Goal: Task Accomplishment & Management: Manage account settings

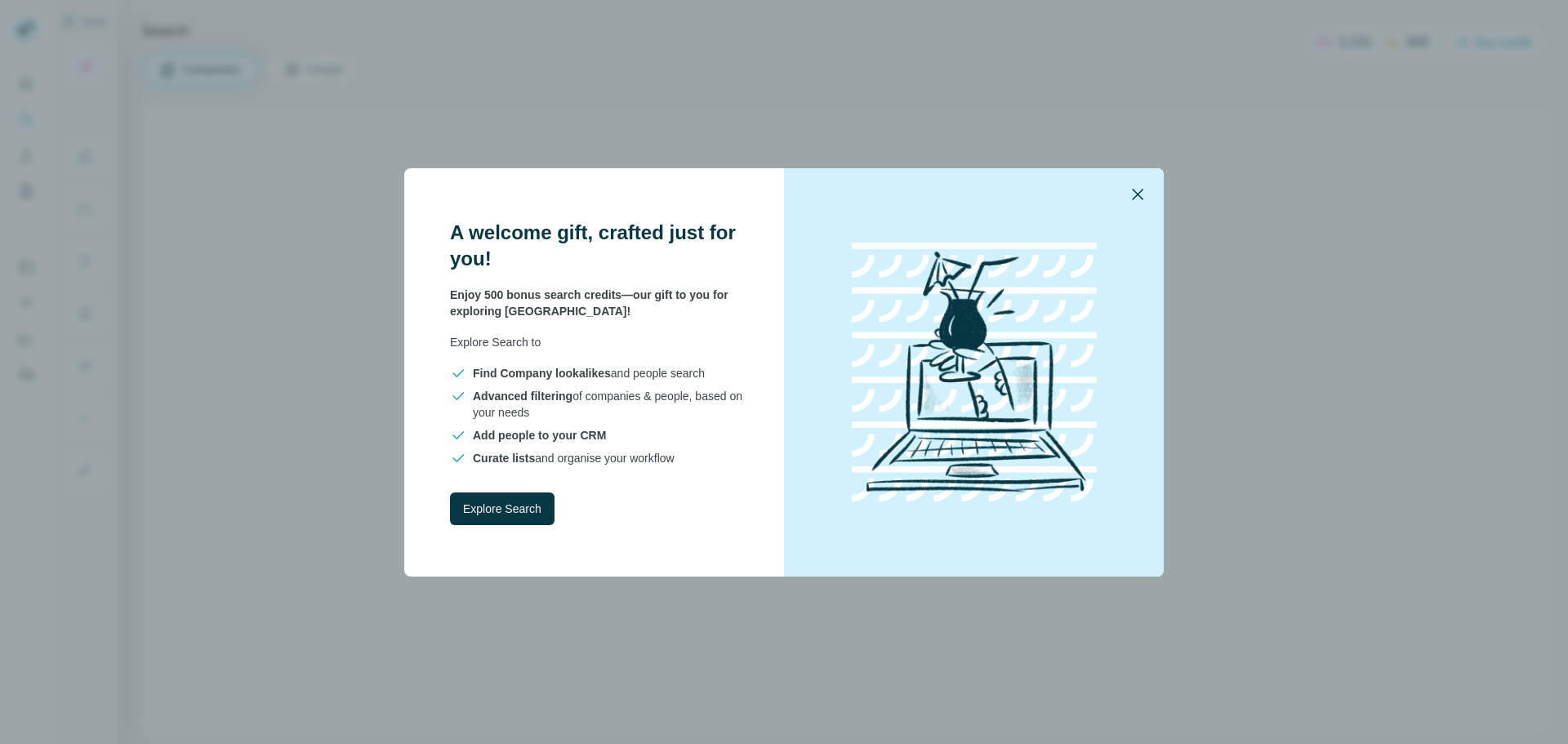
click at [1136, 190] on icon "button" at bounding box center [1138, 194] width 20 height 20
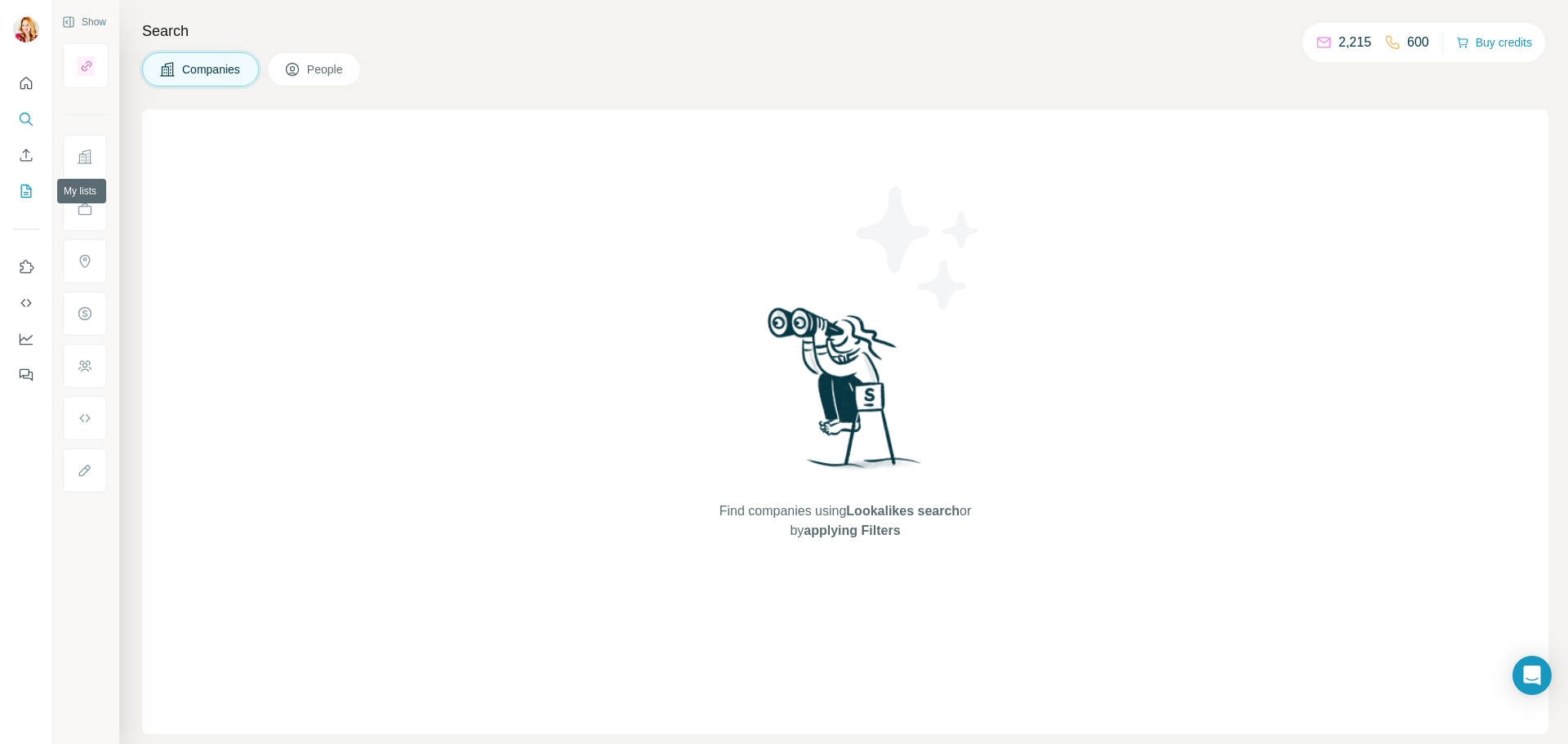
click at [27, 202] on button "My lists" at bounding box center [26, 191] width 26 height 30
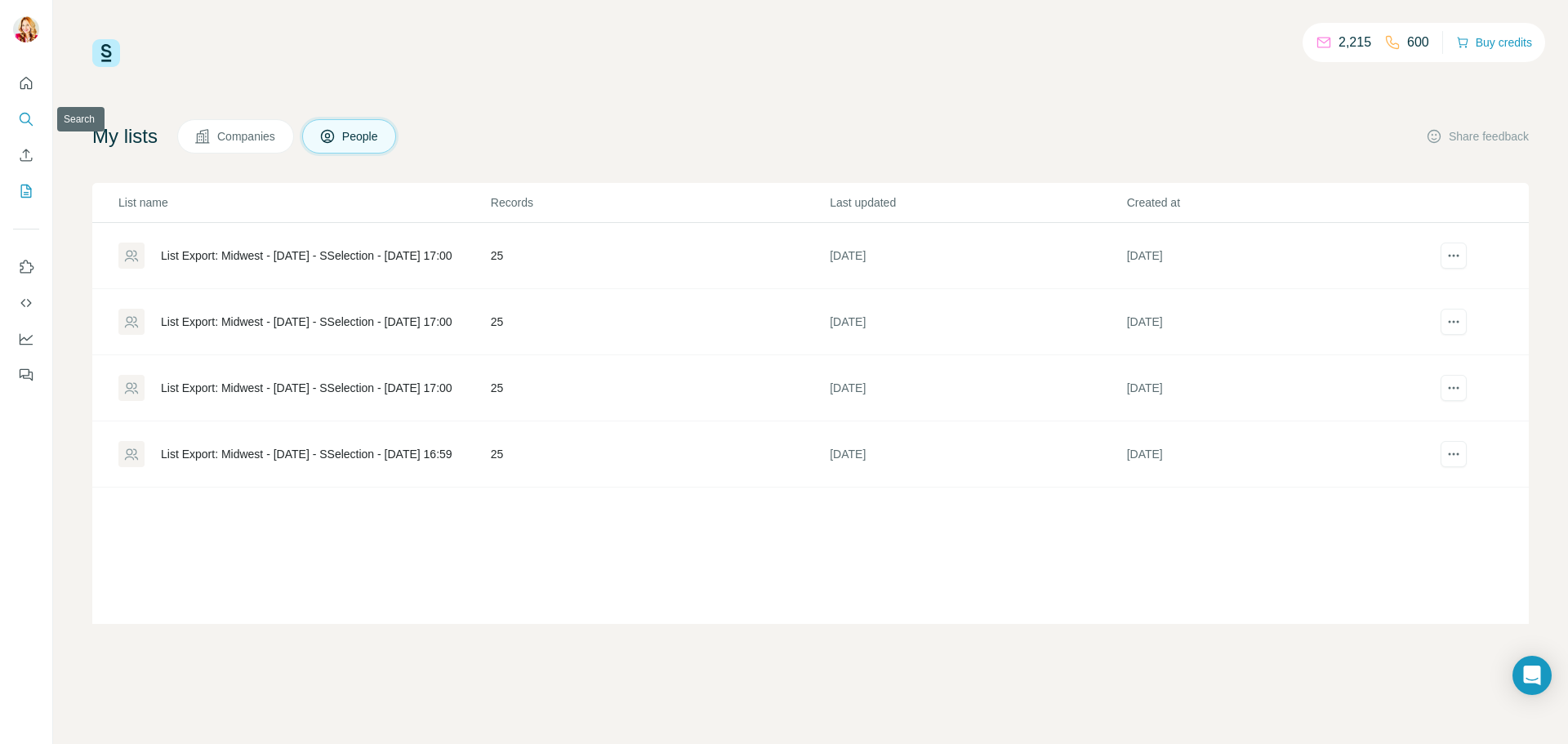
click at [21, 115] on icon "Search" at bounding box center [25, 117] width 10 height 10
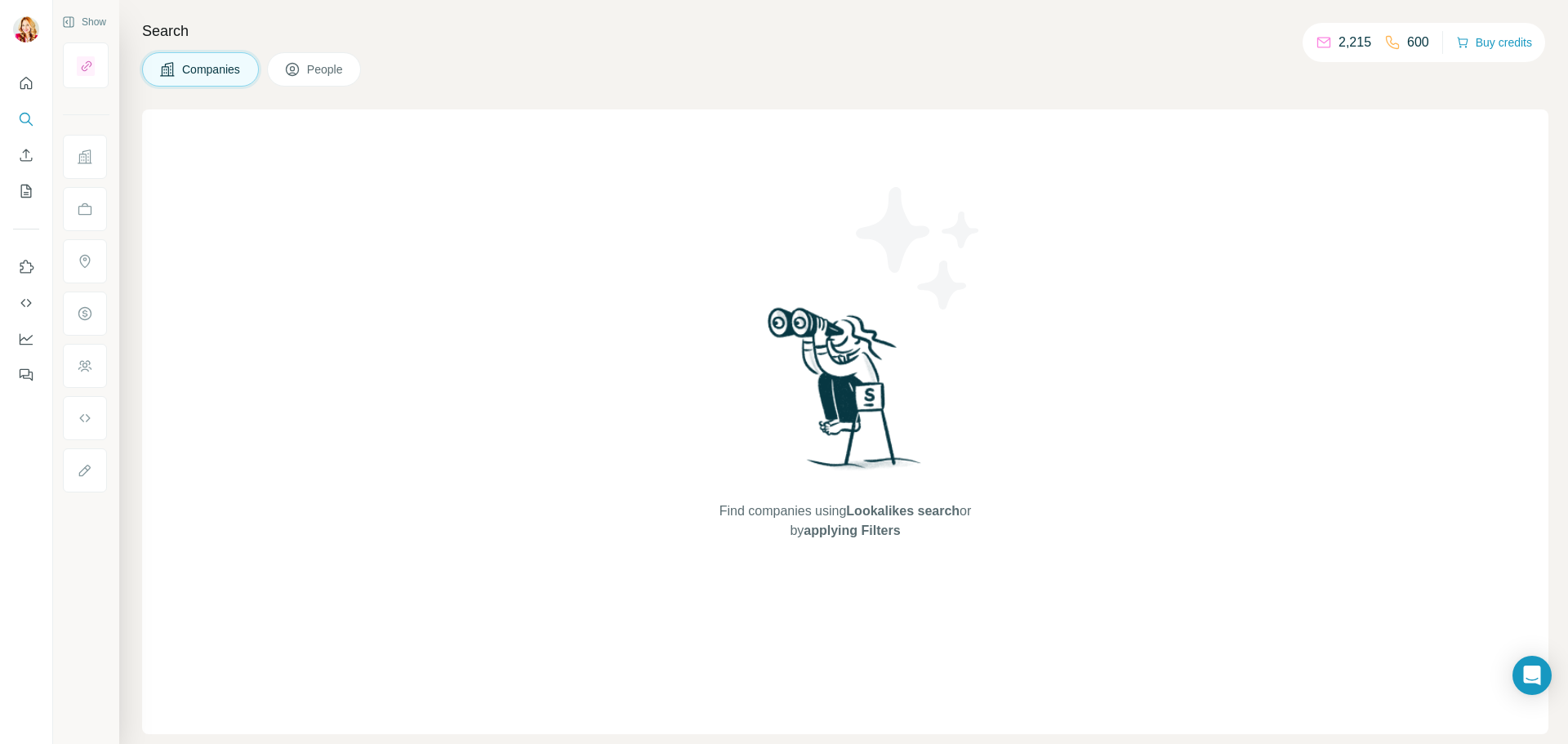
click at [315, 68] on span "People" at bounding box center [325, 69] width 37 height 16
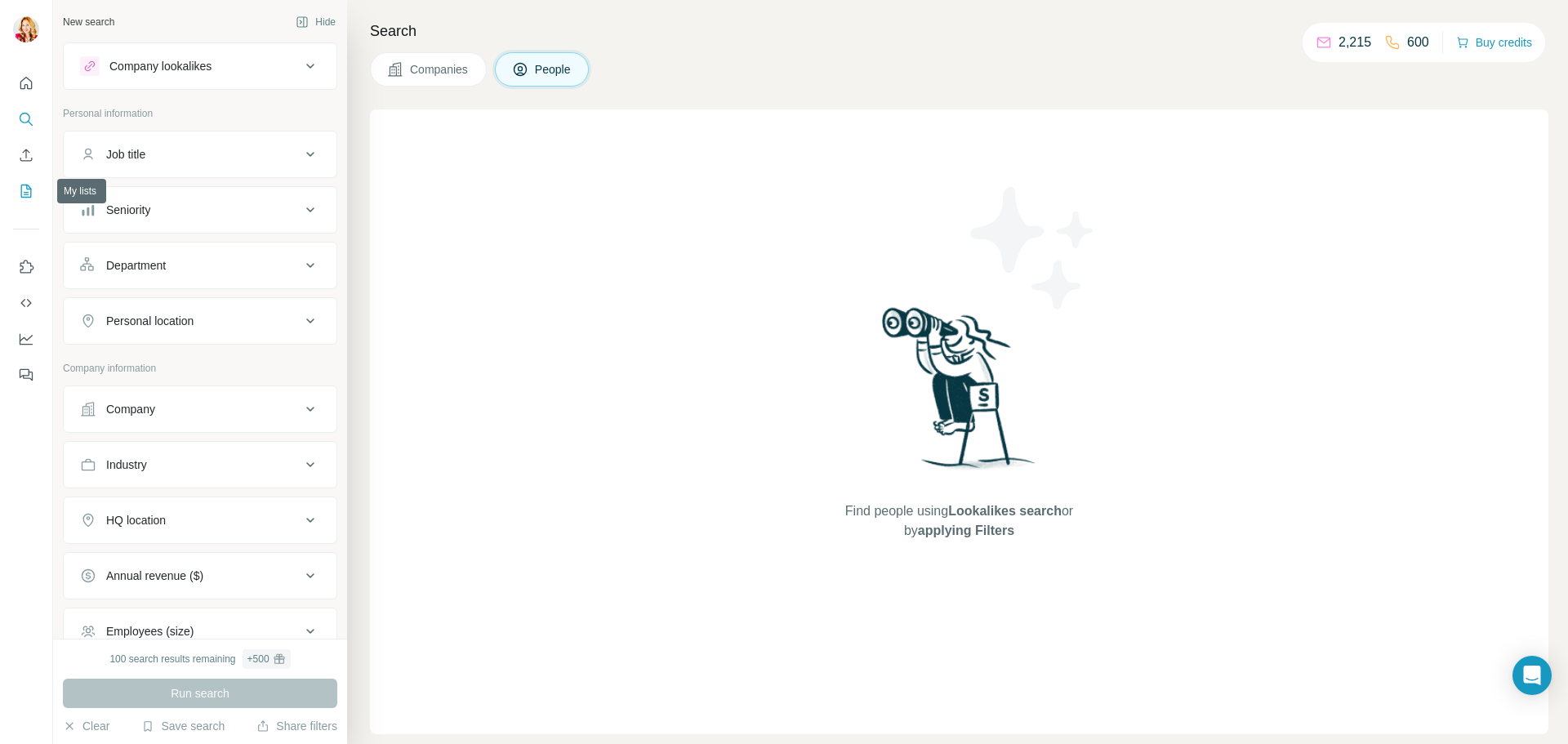
click at [19, 196] on icon "My lists" at bounding box center [26, 191] width 16 height 16
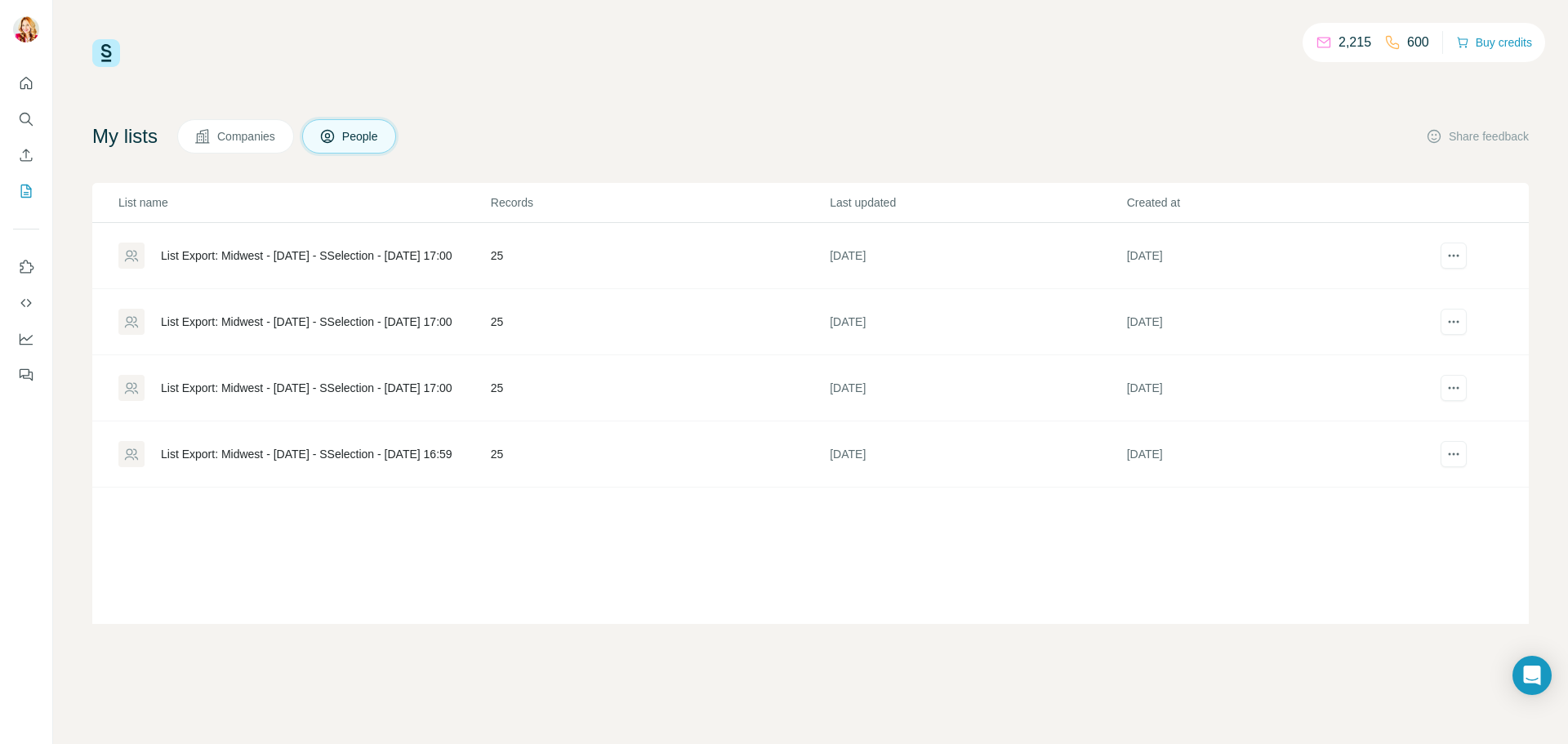
click at [633, 99] on div "2,215 600 Buy credits My lists Companies People Share feedback List name Record…" at bounding box center [811, 331] width 1437 height 585
click at [343, 258] on div "List Export: Midwest - [DATE] - SSelection - [DATE] 17:00" at bounding box center [307, 255] width 292 height 16
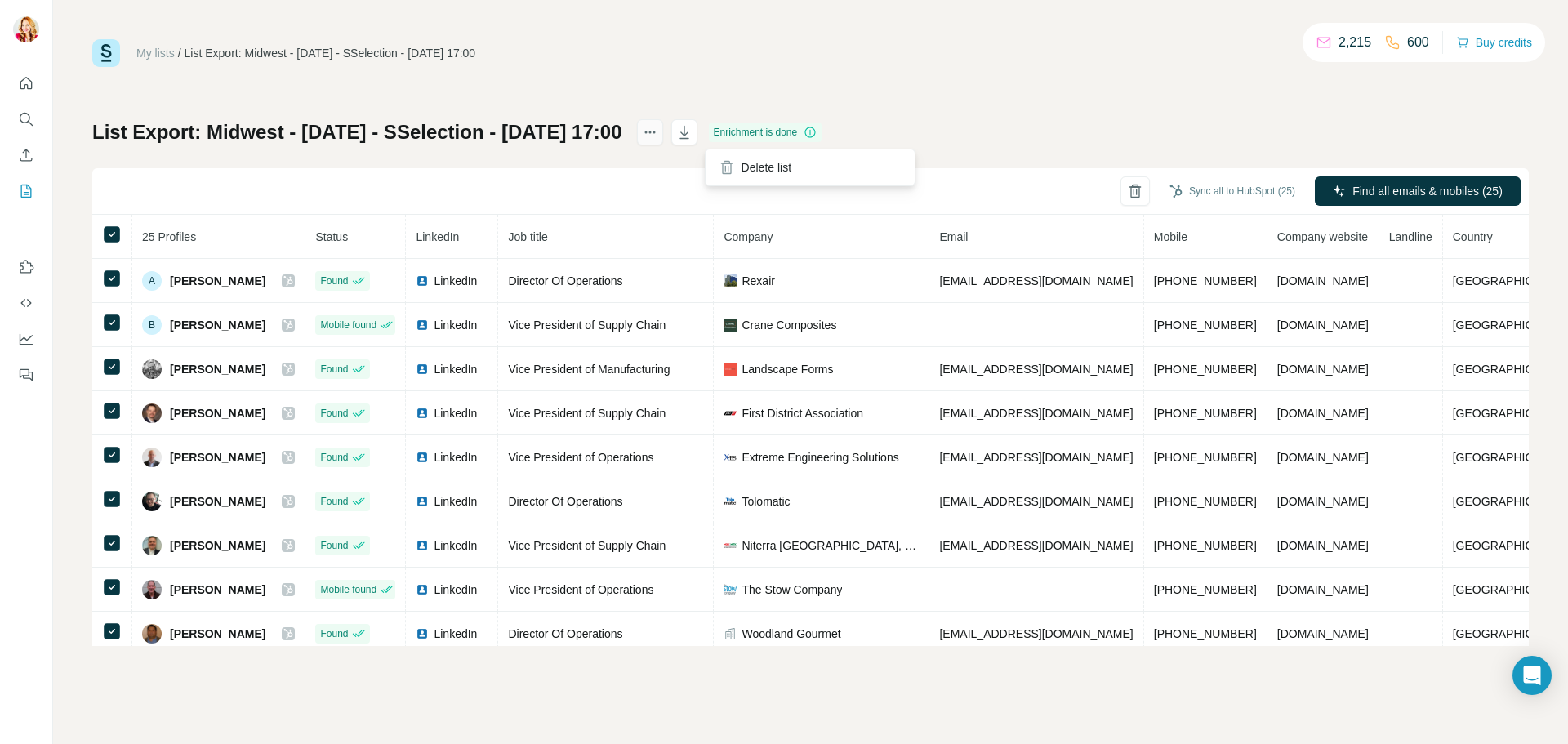
click at [663, 128] on button "actions" at bounding box center [650, 132] width 26 height 26
click at [640, 31] on div "My lists / List Export: Midwest - [DATE] - SSelection - [DATE] 17:00 2,215 600 …" at bounding box center [811, 372] width 1516 height 744
click at [957, 126] on div "List Export: Midwest - [DATE] - SSelection - [DATE] 17:00 Enrichment is done Sy…" at bounding box center [811, 382] width 1437 height 527
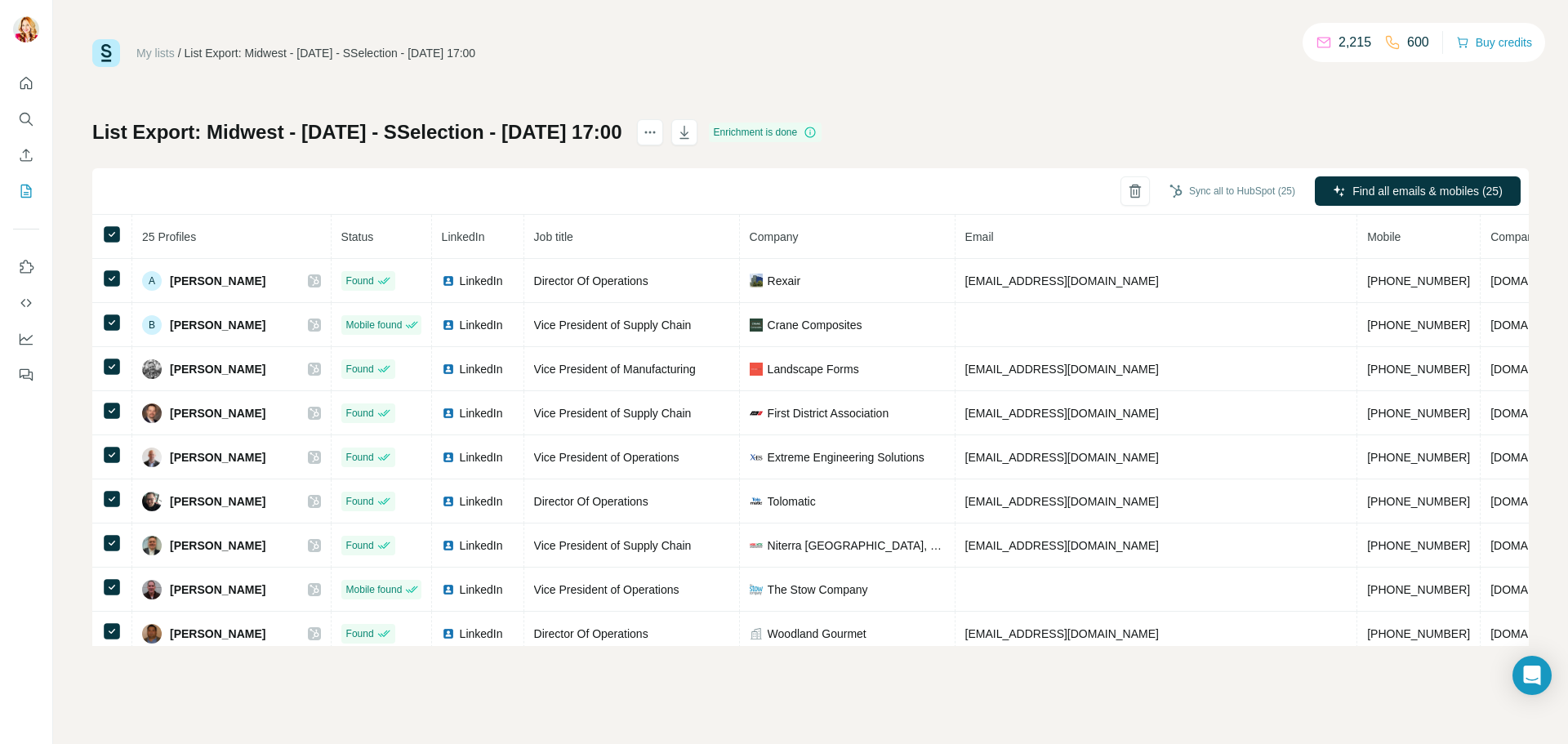
click at [1212, 119] on div "List Export: Midwest - [DATE] - SSelection - [DATE] 17:00 Enrichment is done Sy…" at bounding box center [811, 382] width 1437 height 527
click at [155, 49] on link "My lists" at bounding box center [156, 53] width 38 height 13
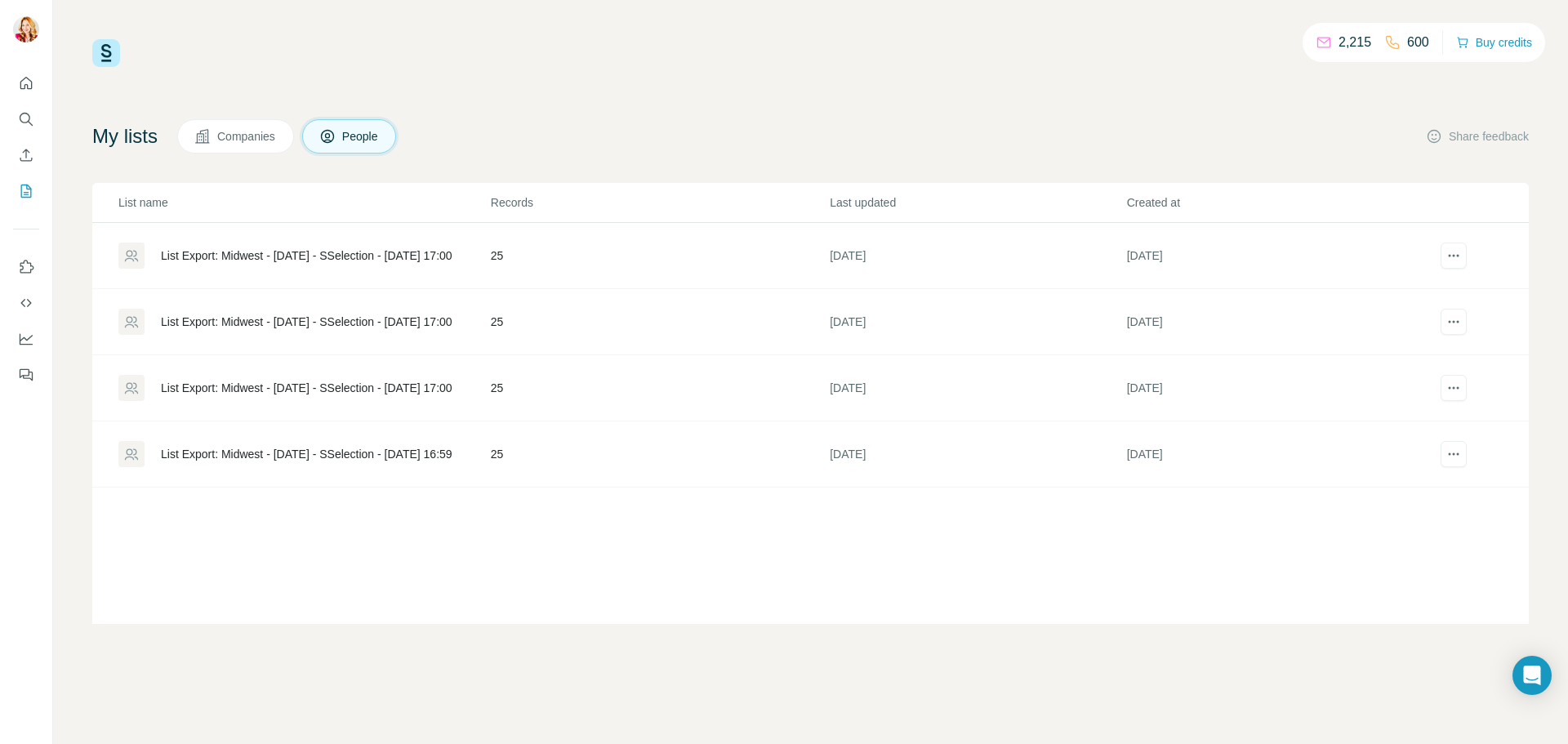
click at [722, 85] on div "2,215 600 Buy credits My lists Companies People Share feedback List name Record…" at bounding box center [811, 331] width 1437 height 585
